Goal: Information Seeking & Learning: Learn about a topic

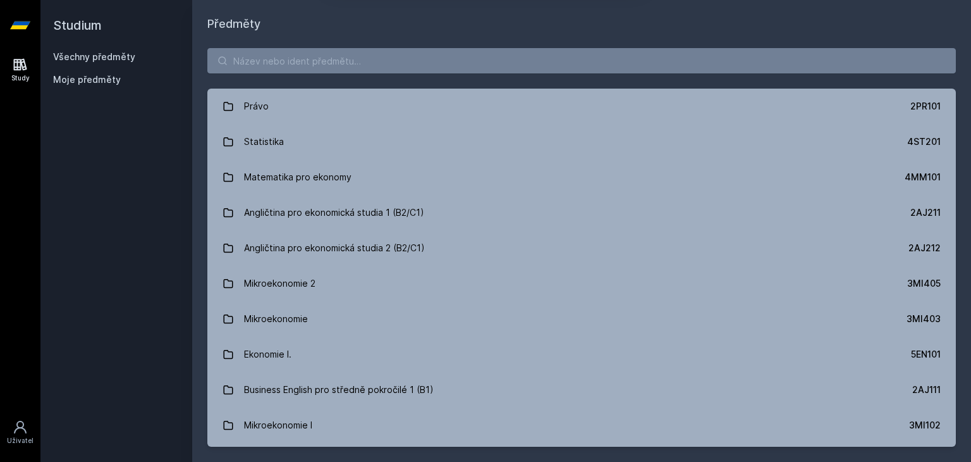
click at [436, 66] on div "[PERSON_NAME] dostávat tipy ohledně studia, nových testů, hodnocení učitelů a p…" at bounding box center [485, 56] width 971 height 113
click at [497, 78] on button "Ne" at bounding box center [488, 82] width 46 height 32
click at [474, 63] on input "search" at bounding box center [581, 60] width 749 height 25
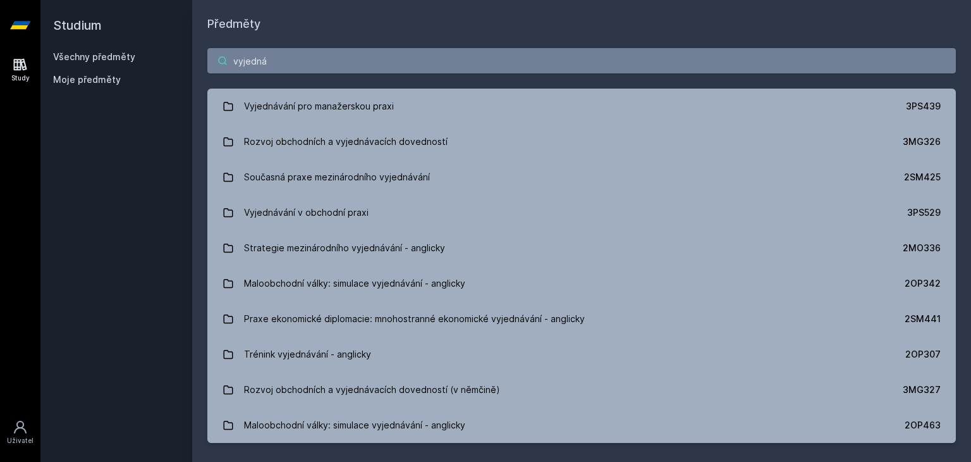
type input "vyjedná"
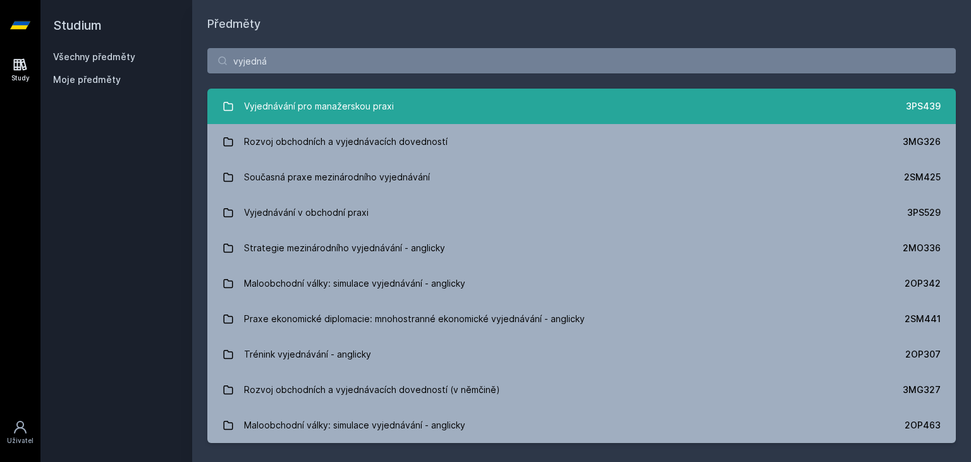
click at [349, 97] on div "Vyjednávání pro manažerskou praxi" at bounding box center [319, 106] width 150 height 25
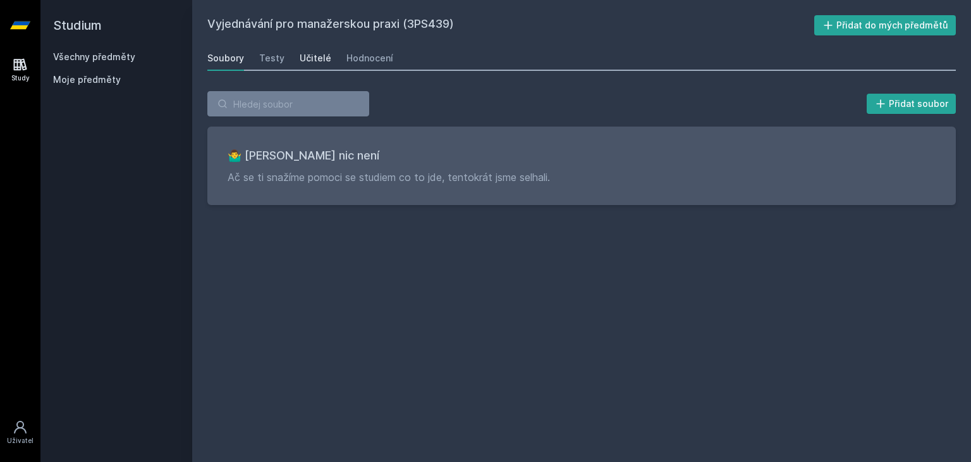
click at [302, 56] on div "Učitelé" at bounding box center [316, 58] width 32 height 13
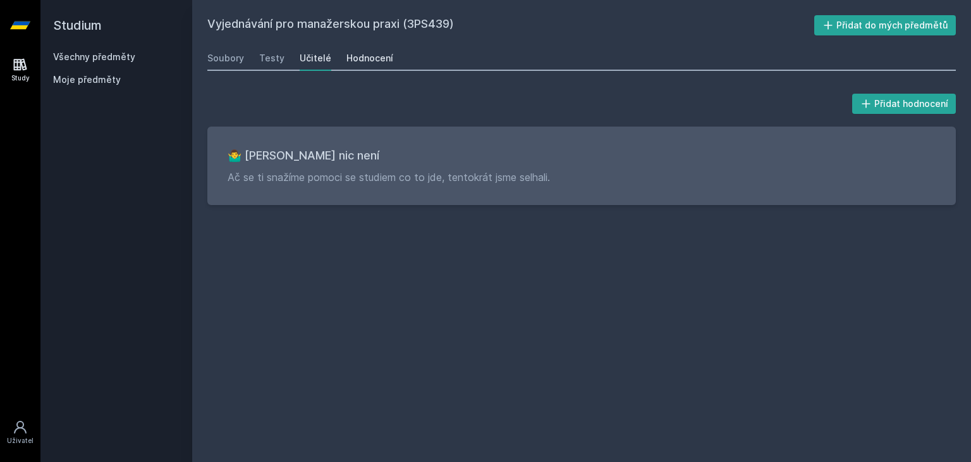
click at [365, 55] on div "Hodnocení" at bounding box center [370, 58] width 47 height 13
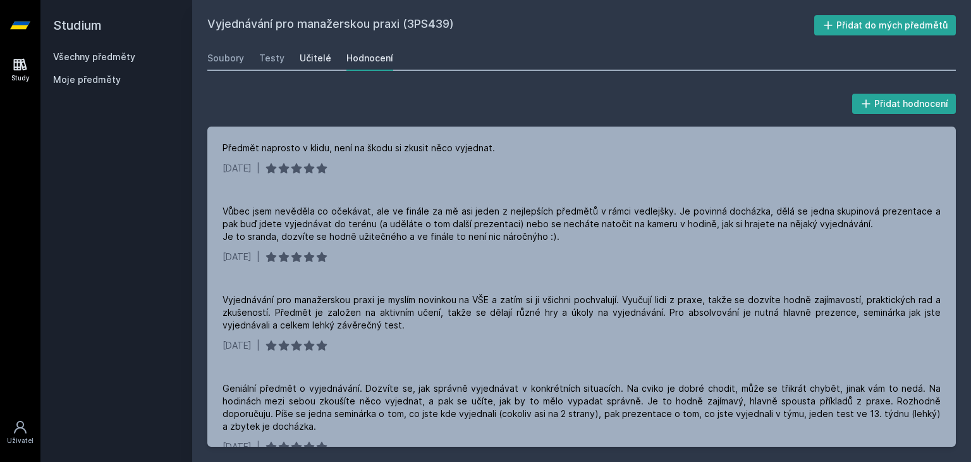
click at [319, 67] on link "Učitelé" at bounding box center [316, 58] width 32 height 25
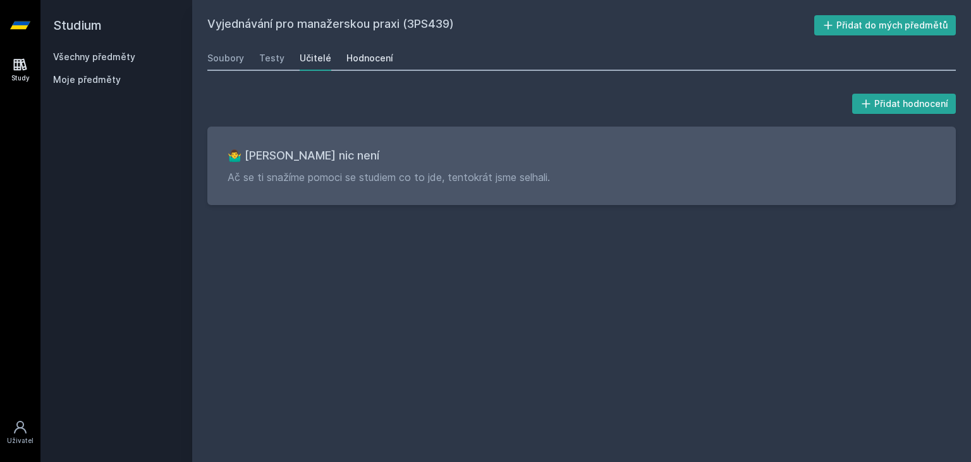
click at [362, 57] on div "Hodnocení" at bounding box center [370, 58] width 47 height 13
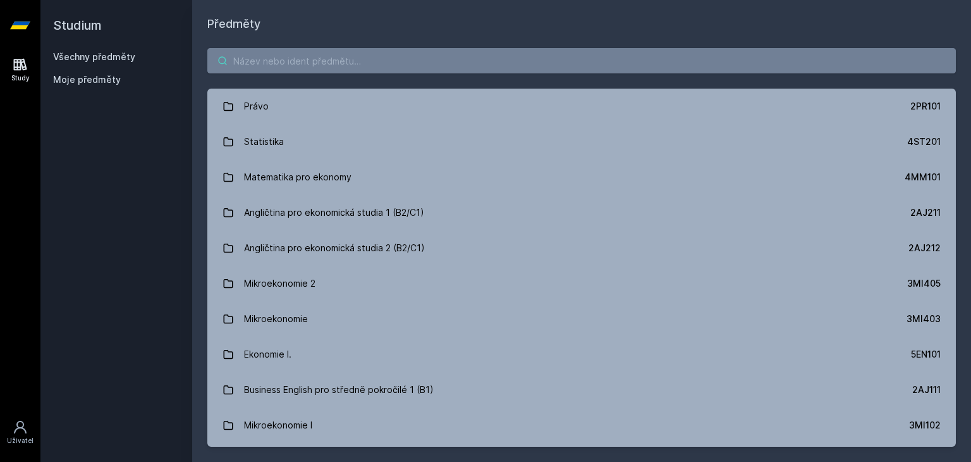
click at [260, 56] on input "search" at bounding box center [581, 60] width 749 height 25
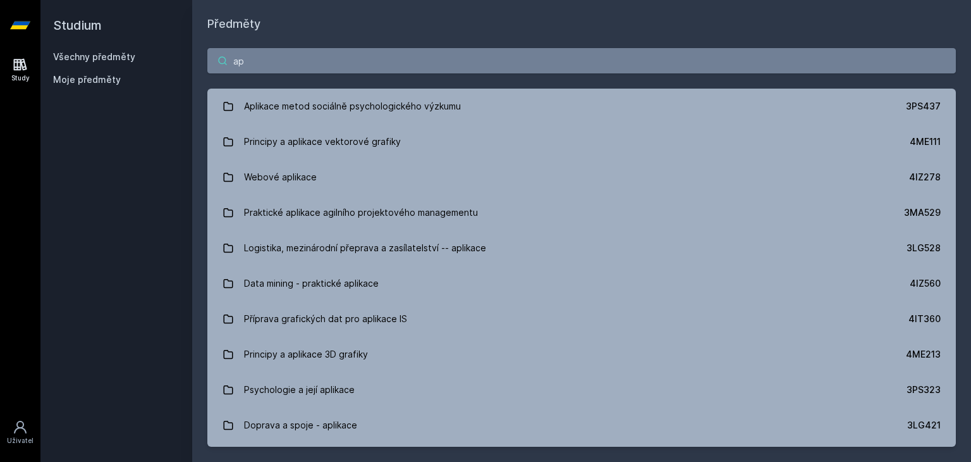
type input "a"
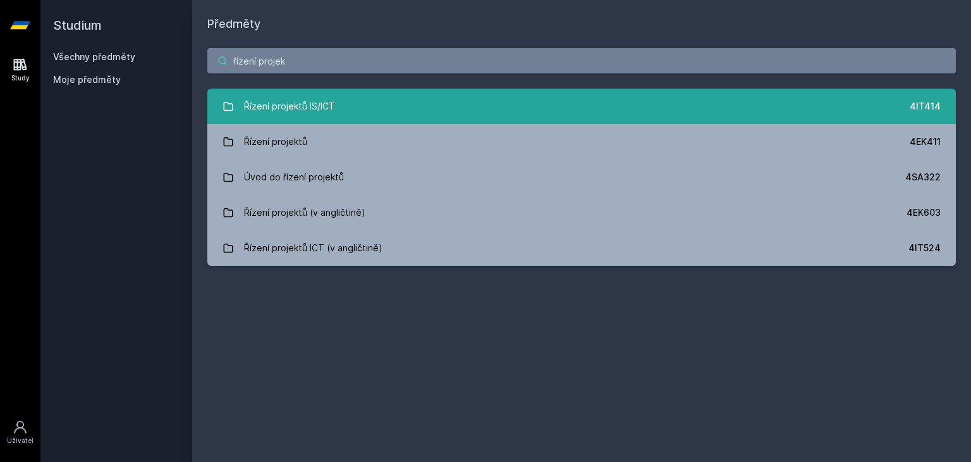
type input "řízení projek"
click at [376, 111] on link "Řízení projektů IS/ICT 4IT414" at bounding box center [581, 106] width 749 height 35
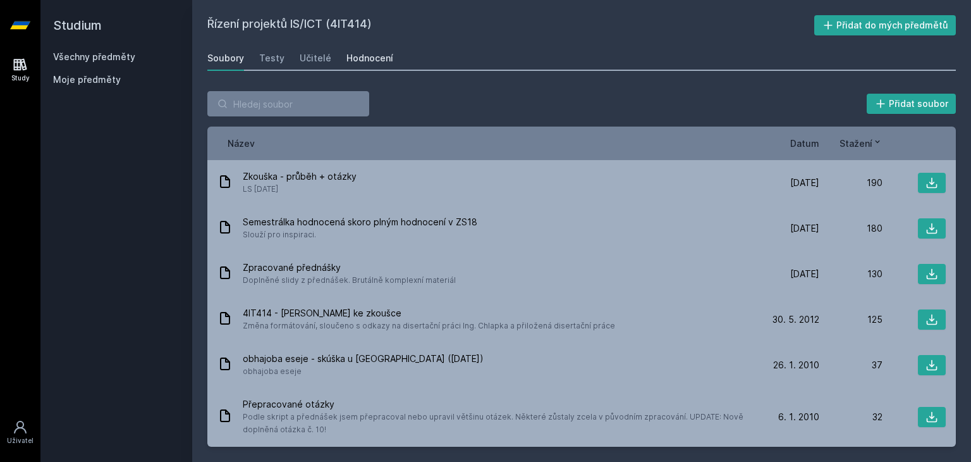
click at [372, 66] on link "Hodnocení" at bounding box center [370, 58] width 47 height 25
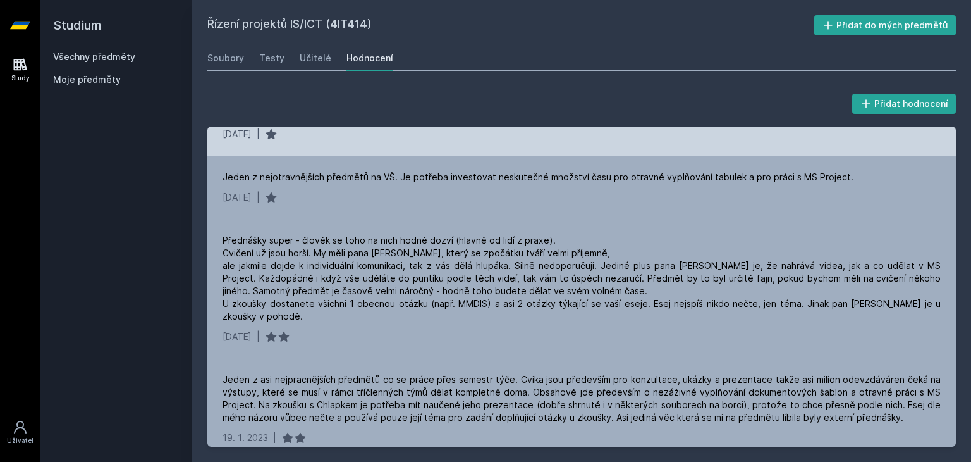
scroll to position [35, 0]
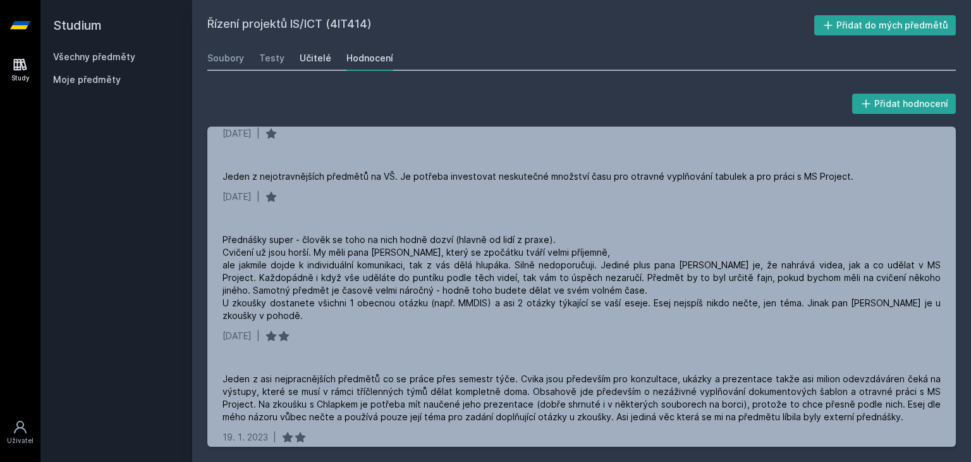
click at [321, 60] on div "Učitelé" at bounding box center [316, 58] width 32 height 13
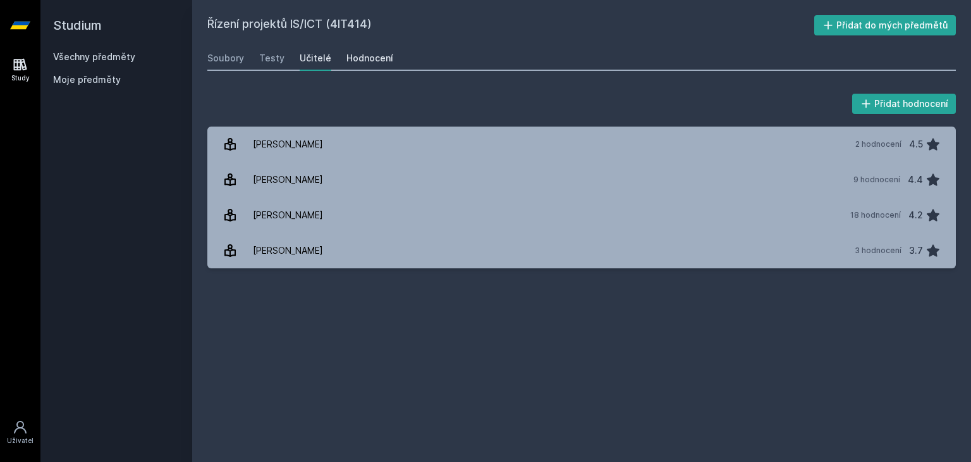
click at [366, 51] on link "Hodnocení" at bounding box center [370, 58] width 47 height 25
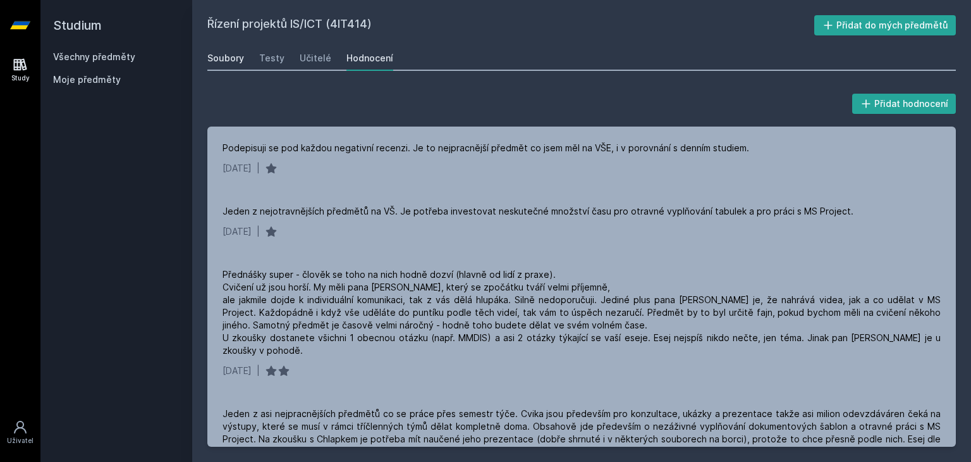
click at [225, 51] on link "Soubory" at bounding box center [225, 58] width 37 height 25
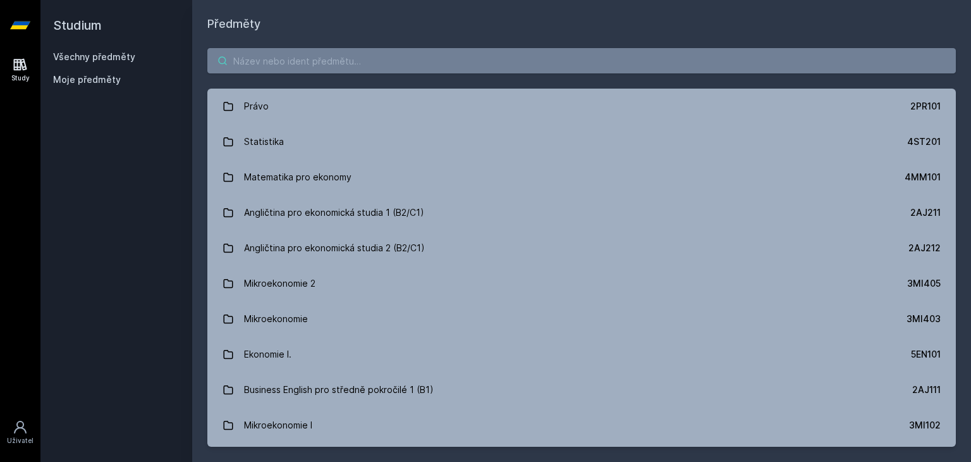
click at [358, 66] on input "search" at bounding box center [581, 60] width 749 height 25
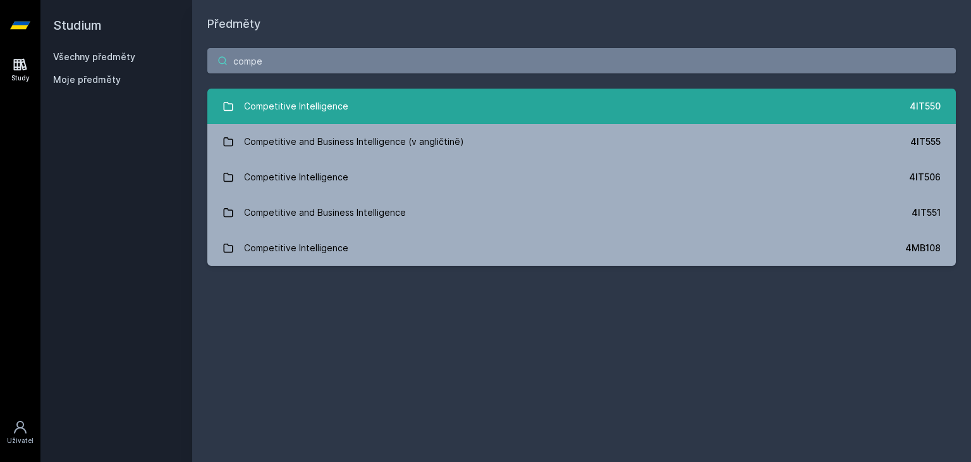
type input "compe"
click at [263, 107] on div "Competitive Intelligence" at bounding box center [296, 106] width 104 height 25
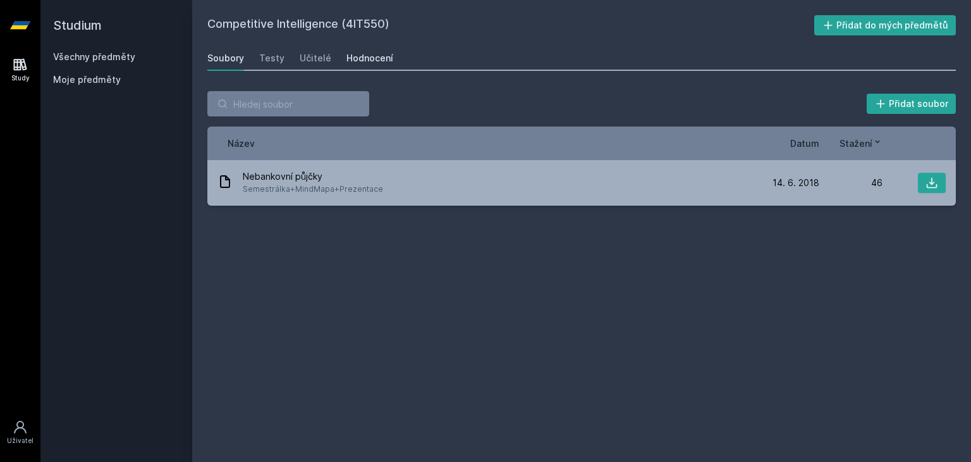
click at [373, 63] on div "Hodnocení" at bounding box center [370, 58] width 47 height 13
